Goal: Information Seeking & Learning: Check status

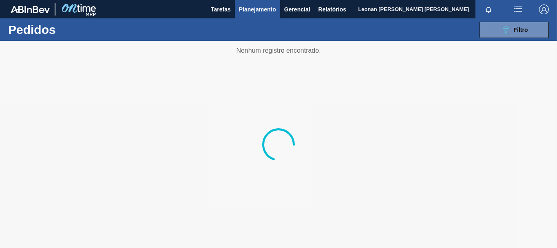
click at [258, 11] on span "Planejamento" at bounding box center [257, 9] width 37 height 10
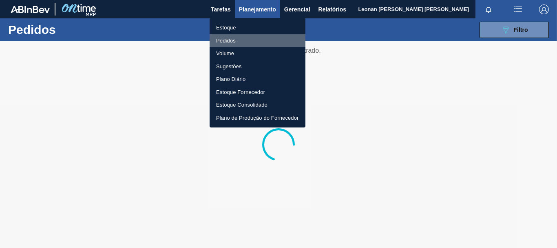
click at [228, 42] on li "Pedidos" at bounding box center [258, 40] width 96 height 13
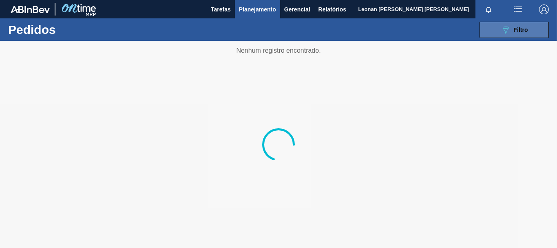
click at [511, 23] on button "089F7B8B-B2A5-4AFE-B5C0-19BA573D28AC Filtro" at bounding box center [514, 30] width 69 height 16
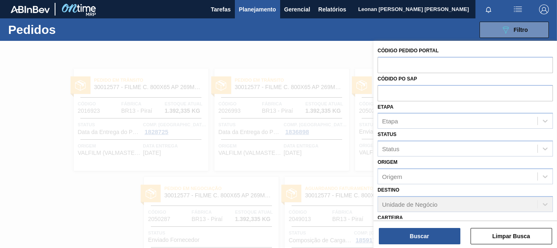
scroll to position [139, 0]
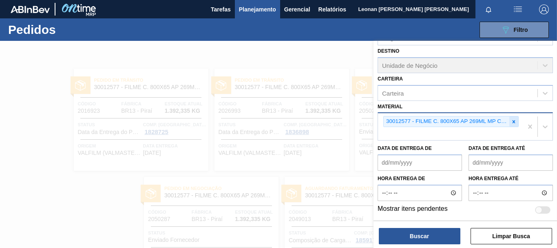
click at [514, 122] on icon at bounding box center [514, 122] width 6 height 6
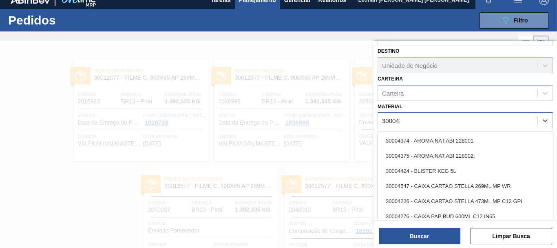
scroll to position [126, 0]
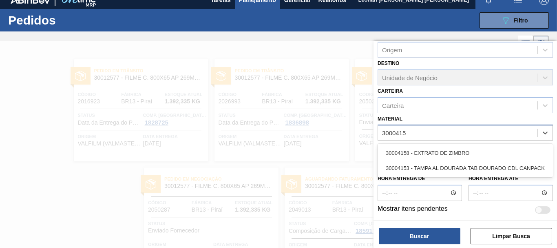
type input "30004158"
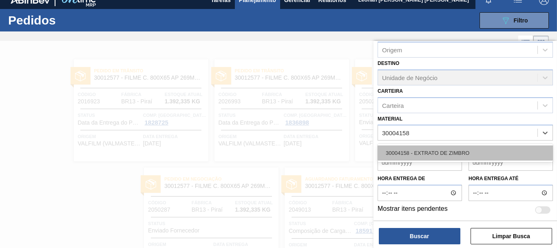
click at [491, 150] on div "30004158 - EXTRATO DE ZIMBRO" at bounding box center [465, 152] width 175 height 15
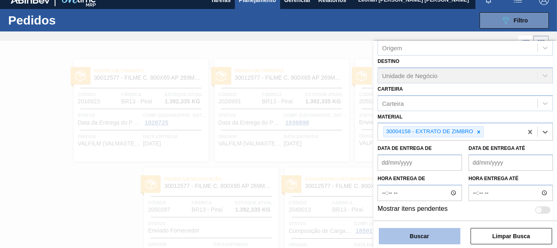
click at [423, 238] on button "Buscar" at bounding box center [420, 236] width 82 height 16
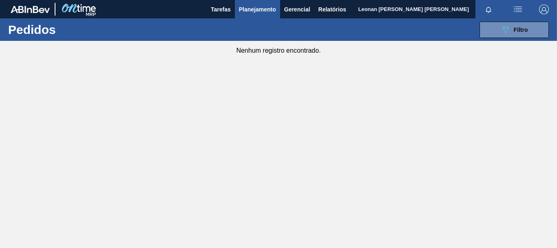
scroll to position [0, 0]
click at [526, 33] on span "Filtro" at bounding box center [521, 30] width 14 height 7
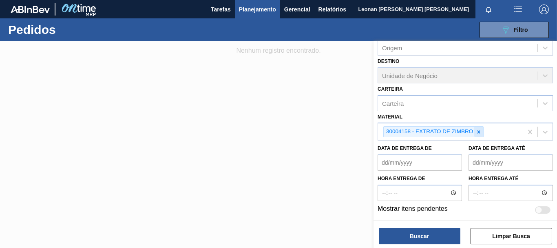
click at [480, 133] on icon at bounding box center [479, 132] width 6 height 6
click at [480, 133] on div "Material" at bounding box center [457, 133] width 159 height 12
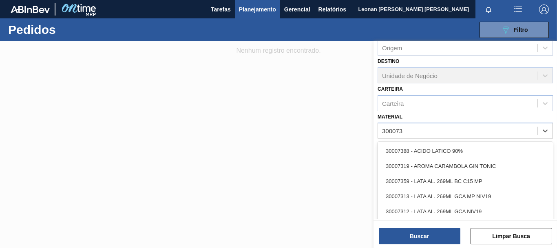
scroll to position [126, 0]
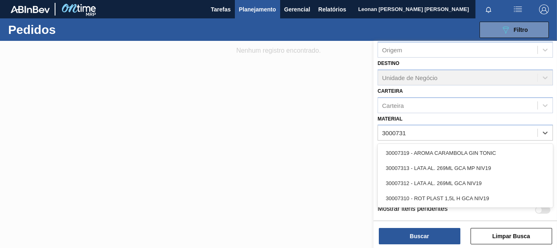
type input "30007319"
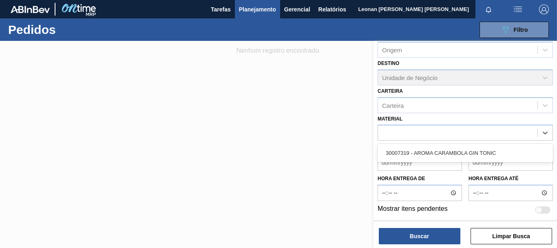
scroll to position [128, 0]
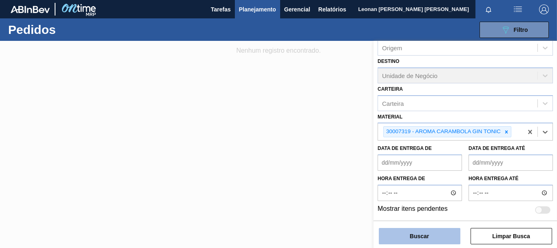
click at [442, 235] on button "Buscar" at bounding box center [420, 236] width 82 height 16
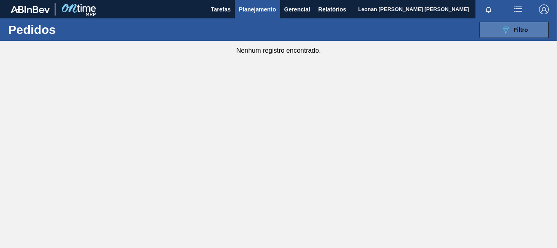
click at [501, 30] on icon "089F7B8B-B2A5-4AFE-B5C0-19BA573D28AC" at bounding box center [506, 30] width 10 height 10
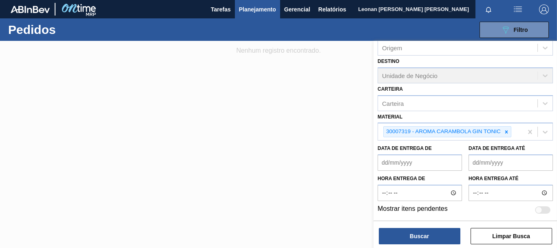
scroll to position [6, 0]
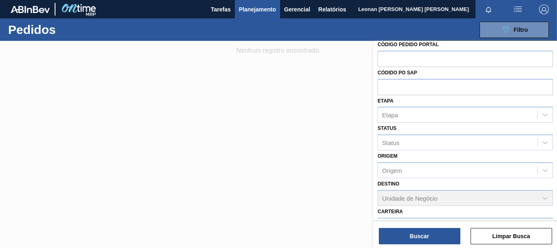
click at [401, 197] on div "Destino Unidade de Negócio" at bounding box center [465, 192] width 175 height 28
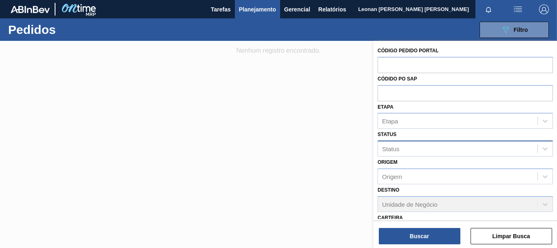
scroll to position [128, 0]
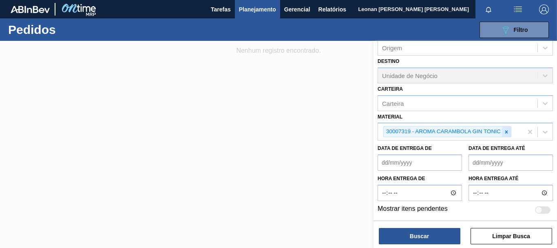
click at [509, 133] on icon at bounding box center [507, 132] width 6 height 6
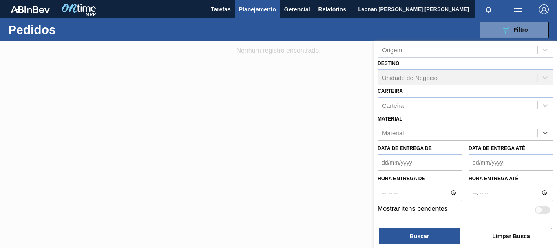
click at [509, 133] on div "Material" at bounding box center [457, 133] width 159 height 12
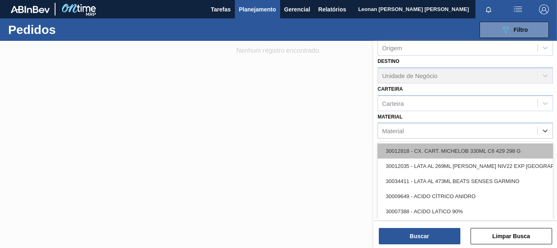
click at [429, 146] on div "30012818 - CX. CART. MICHELOB 330ML C6 429 298 G" at bounding box center [465, 150] width 175 height 15
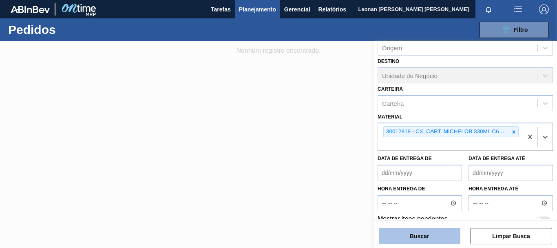
click at [418, 235] on button "Buscar" at bounding box center [420, 236] width 82 height 16
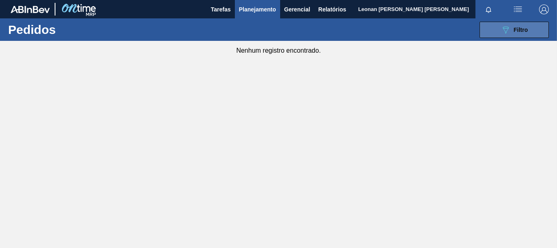
click at [523, 30] on span "Filtro" at bounding box center [521, 30] width 14 height 7
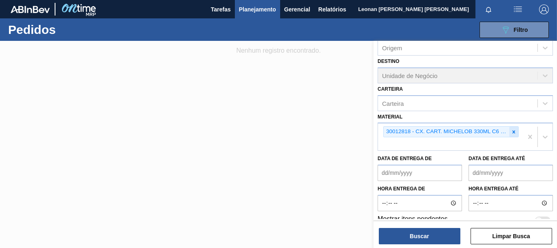
click at [513, 135] on div at bounding box center [513, 131] width 9 height 10
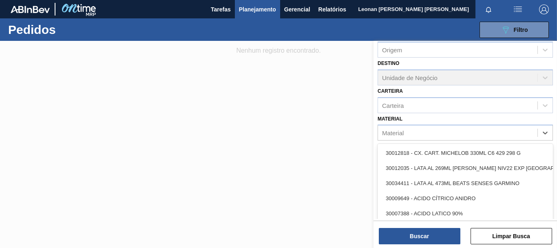
click at [430, 131] on div "Material" at bounding box center [457, 133] width 159 height 12
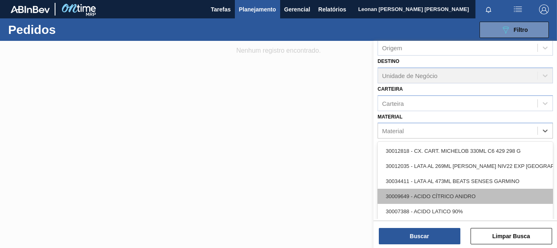
click at [438, 196] on div "30009649 - ACIDO CÍTRICO ANIDRO" at bounding box center [465, 195] width 175 height 15
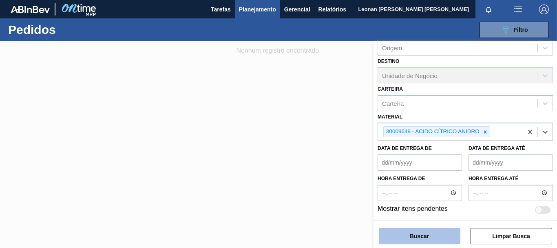
click at [424, 235] on button "Buscar" at bounding box center [420, 236] width 82 height 16
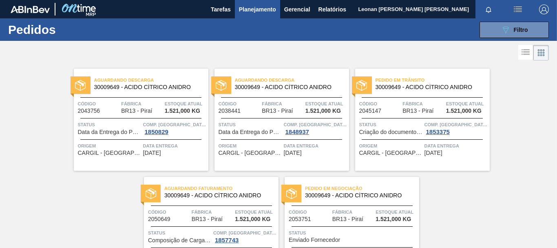
click at [285, 79] on span "Aguardando Descarga" at bounding box center [292, 80] width 114 height 8
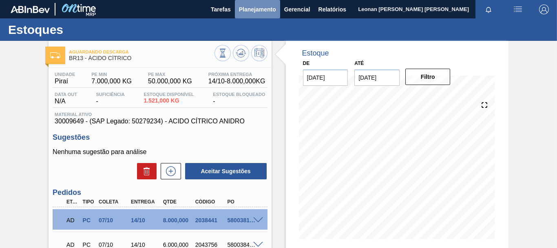
click at [252, 6] on span "Planejamento" at bounding box center [257, 9] width 37 height 10
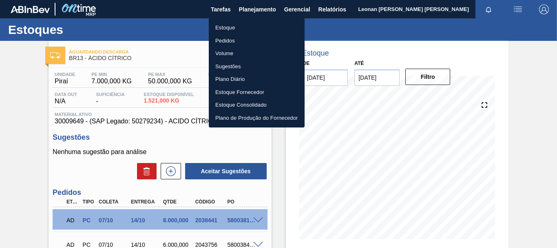
click at [233, 40] on li "Pedidos" at bounding box center [257, 40] width 96 height 13
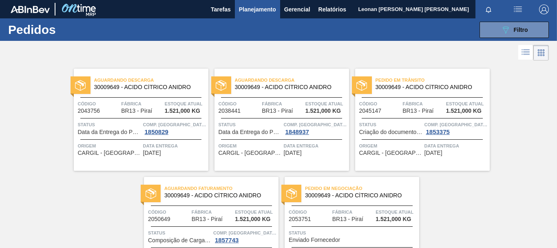
click at [0, 0] on html "Tarefas Planejamento Gerencial Relatórios Leonan [PERSON_NAME] [PERSON_NAME] to…" at bounding box center [278, 0] width 557 height 0
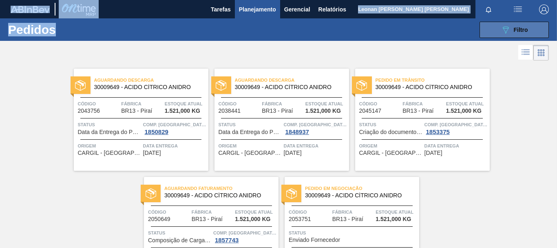
click at [505, 31] on icon "089F7B8B-B2A5-4AFE-B5C0-19BA573D28AC" at bounding box center [506, 30] width 10 height 10
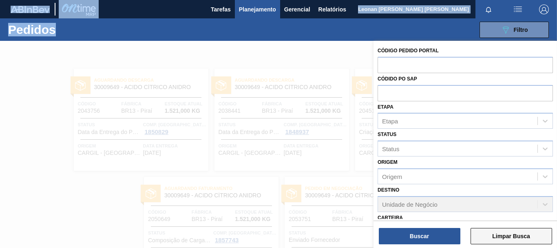
click at [531, 238] on button "Limpar Busca" at bounding box center [512, 236] width 82 height 16
